Goal: Check status: Check status

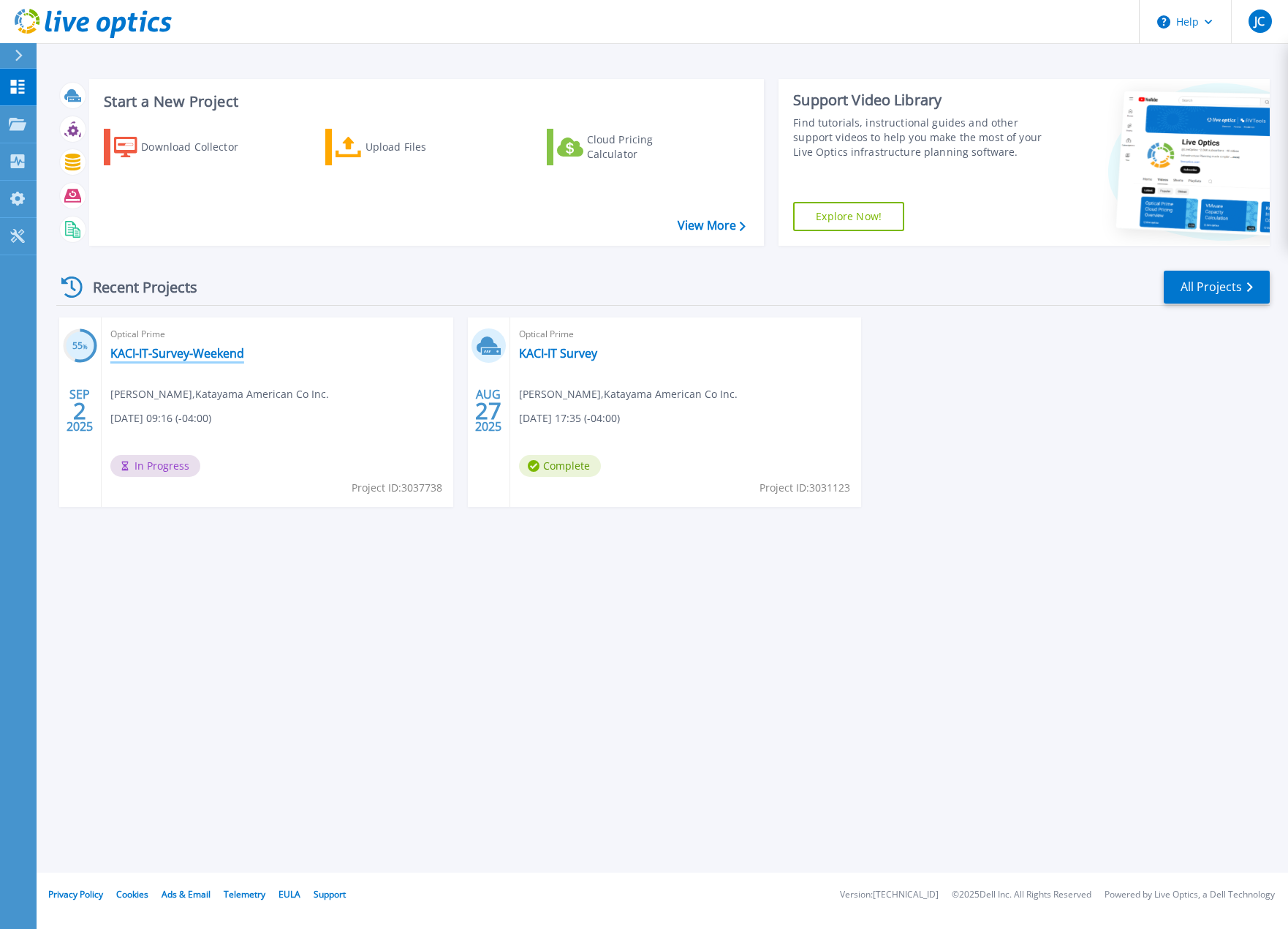
click at [215, 357] on link "KACI-IT-Survey-Weekend" at bounding box center [177, 353] width 134 height 15
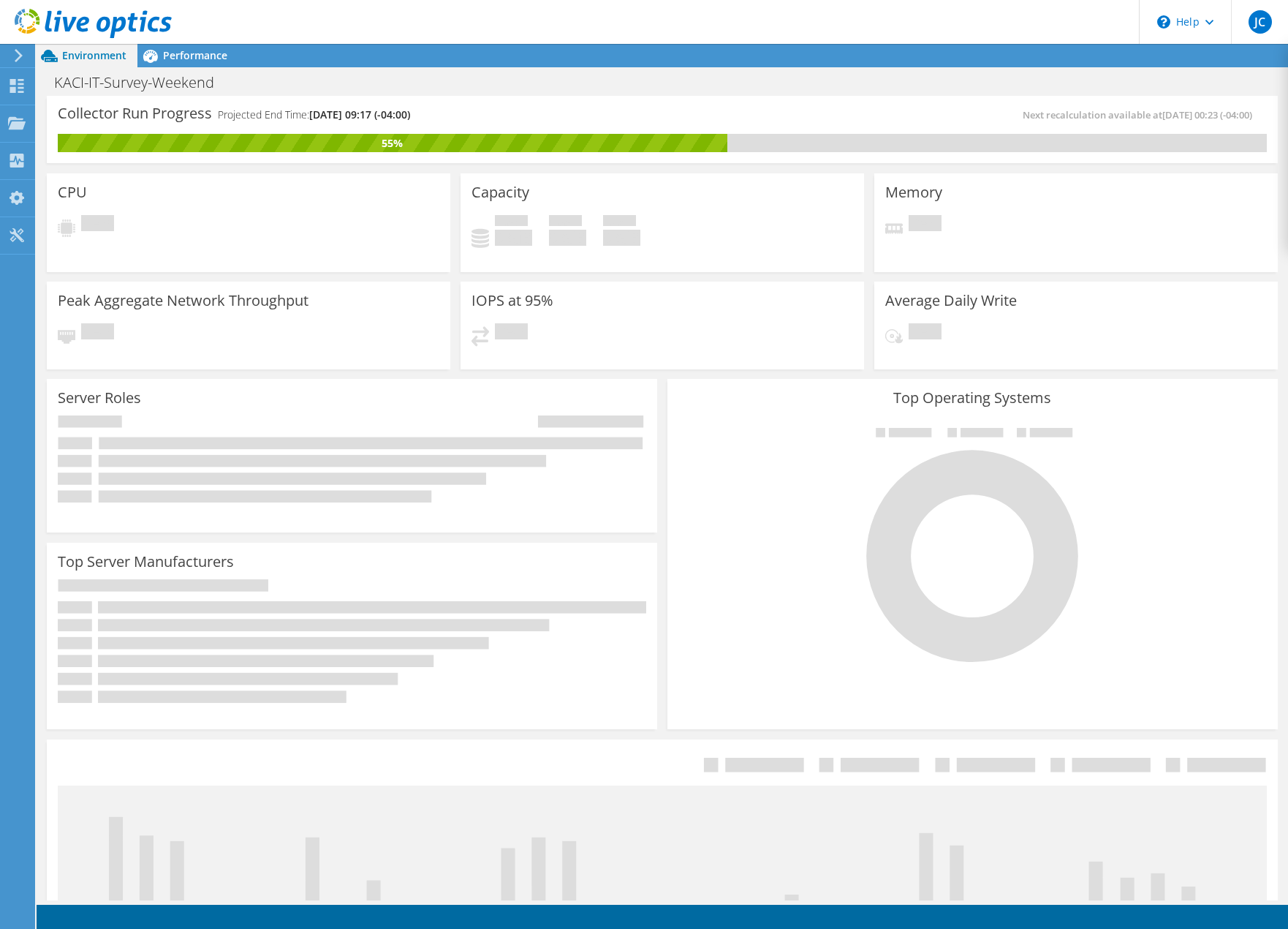
click at [466, 467] on icon at bounding box center [351, 459] width 588 height 88
click at [187, 54] on span "Performance" at bounding box center [195, 55] width 65 height 14
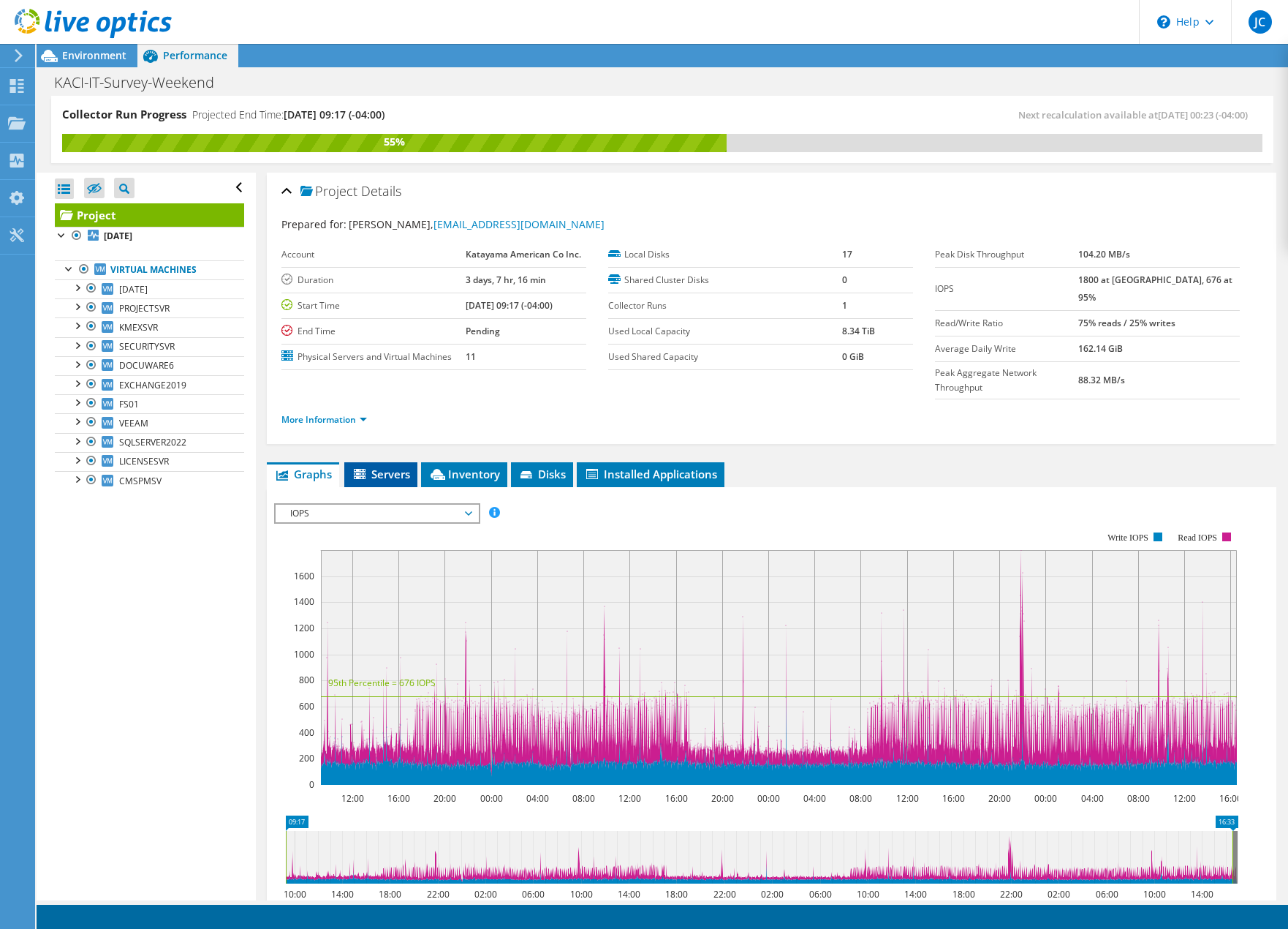
click at [373, 466] on span "Servers" at bounding box center [380, 473] width 58 height 15
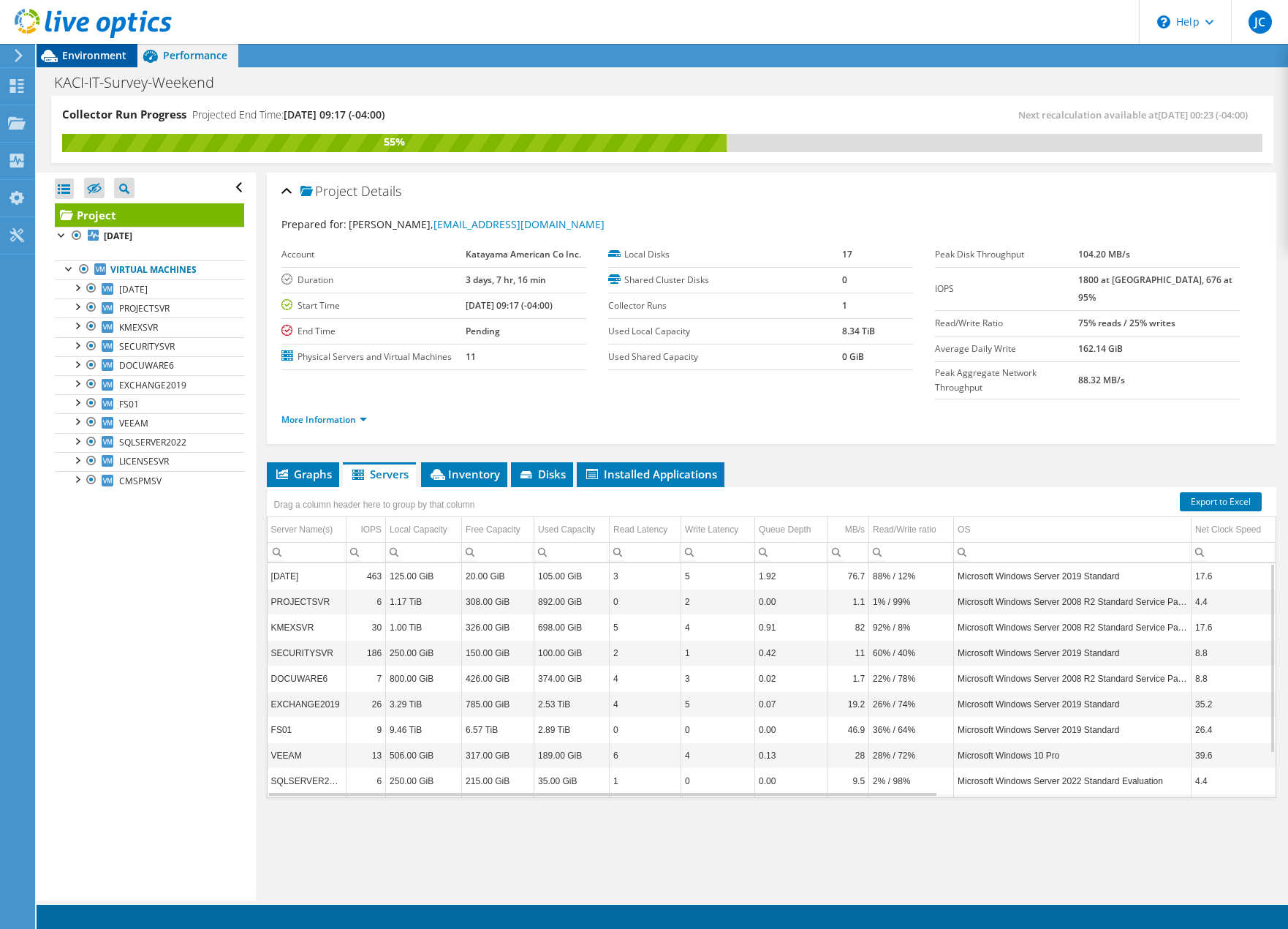
click at [99, 52] on span "Environment" at bounding box center [94, 55] width 65 height 14
